Goal: Ask a question: Seek information or help from site administrators or community

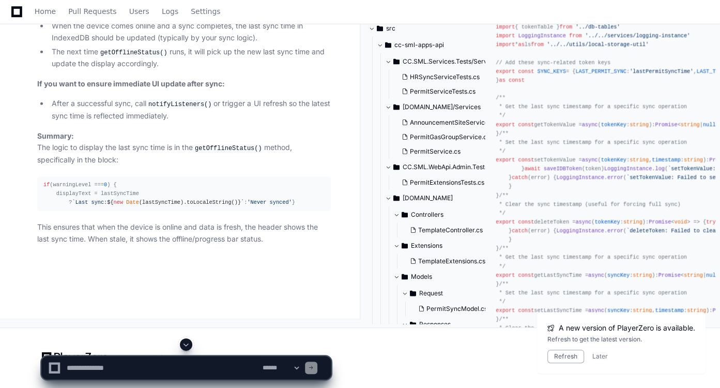
scroll to position [441, 0]
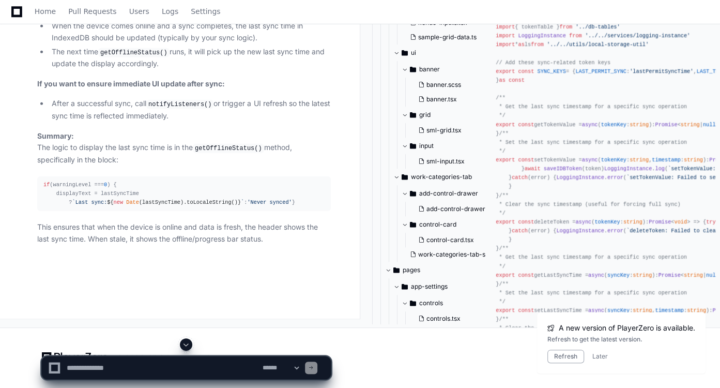
click at [201, 365] on textarea at bounding box center [163, 367] width 196 height 23
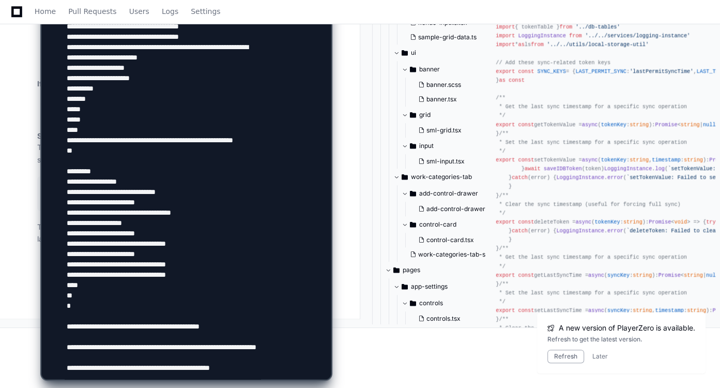
scroll to position [861, 0]
paste textarea "**********"
type textarea "**********"
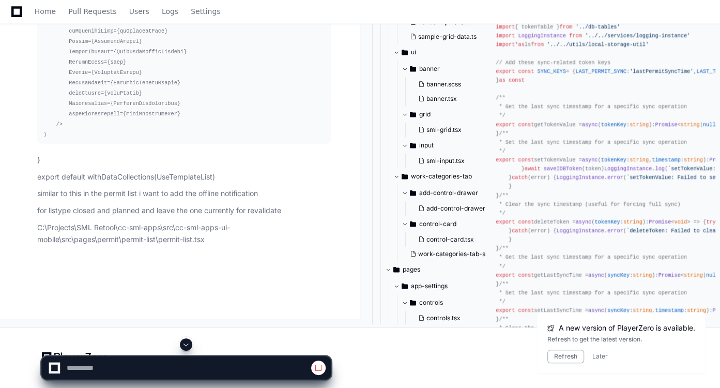
scroll to position [58249, 0]
click at [187, 348] on span at bounding box center [186, 344] width 8 height 8
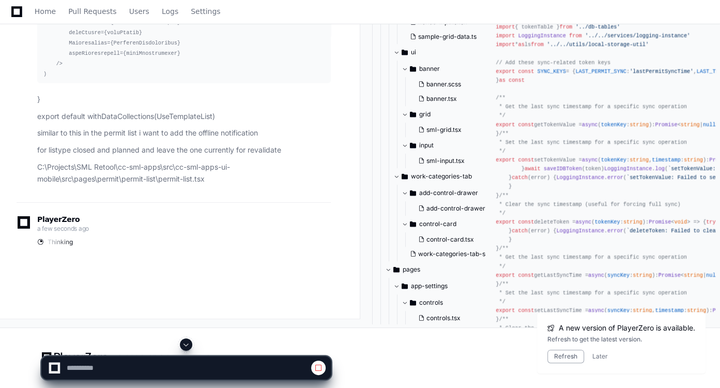
click at [187, 344] on span at bounding box center [186, 344] width 8 height 8
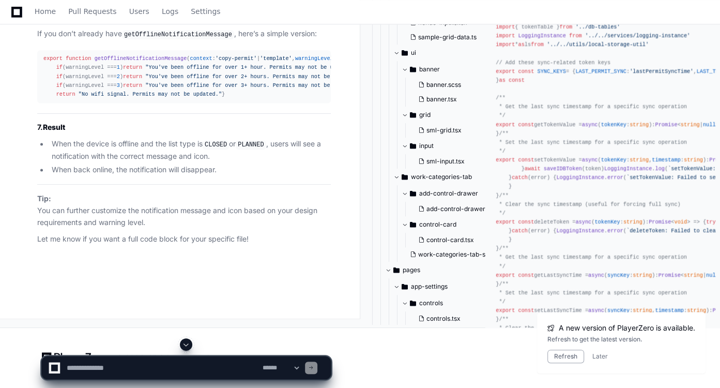
scroll to position [64211, 0]
click at [184, 342] on span at bounding box center [186, 344] width 8 height 8
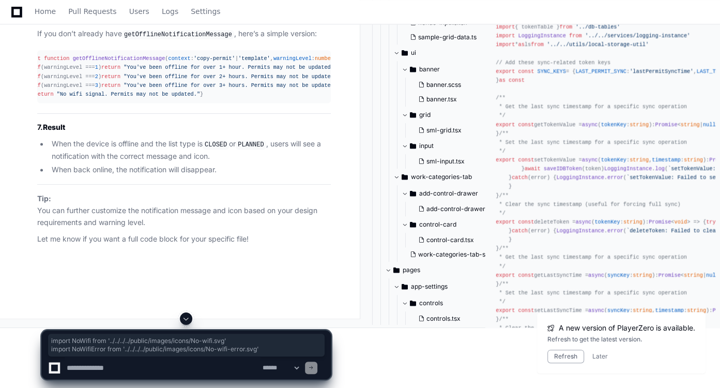
drag, startPoint x: 269, startPoint y: 104, endPoint x: 43, endPoint y: 96, distance: 226.5
copy div "import NoWifi from '../../../../public/images/icons/No-wifi.svg' import NoWifiE…"
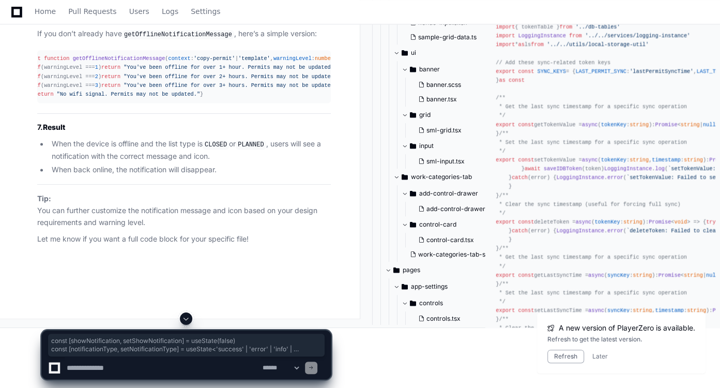
drag, startPoint x: 162, startPoint y: 205, endPoint x: 43, endPoint y: 182, distance: 121.0
copy div "const [showNotification, setShowNotification] = useState ( false ) const [notif…"
drag, startPoint x: 103, startPoint y: 275, endPoint x: 39, endPoint y: 99, distance: 188.1
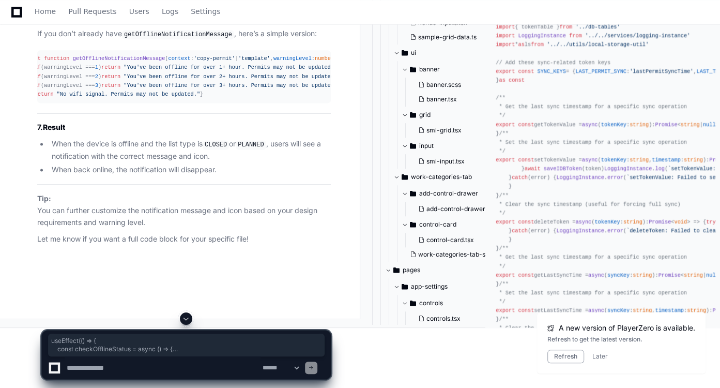
copy div "useEffect ( () => { const checkOfflineStatus = async ( ) => { if ((permitType =…"
drag, startPoint x: 54, startPoint y: 203, endPoint x: 43, endPoint y: 115, distance: 88.5
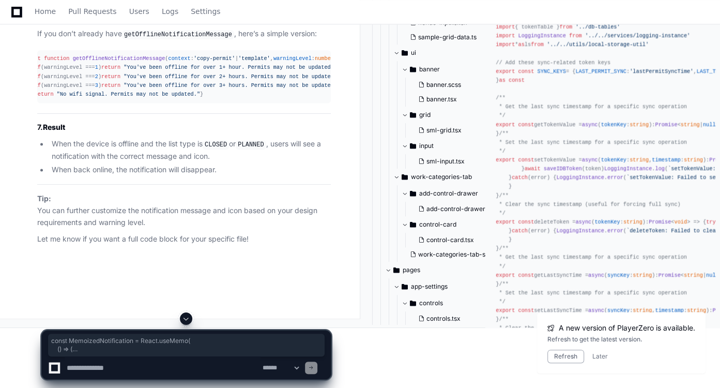
copy div "const MemoizedNotification = React . useMemo ( () => ( < ToastNotification type…"
